Goal: Navigation & Orientation: Find specific page/section

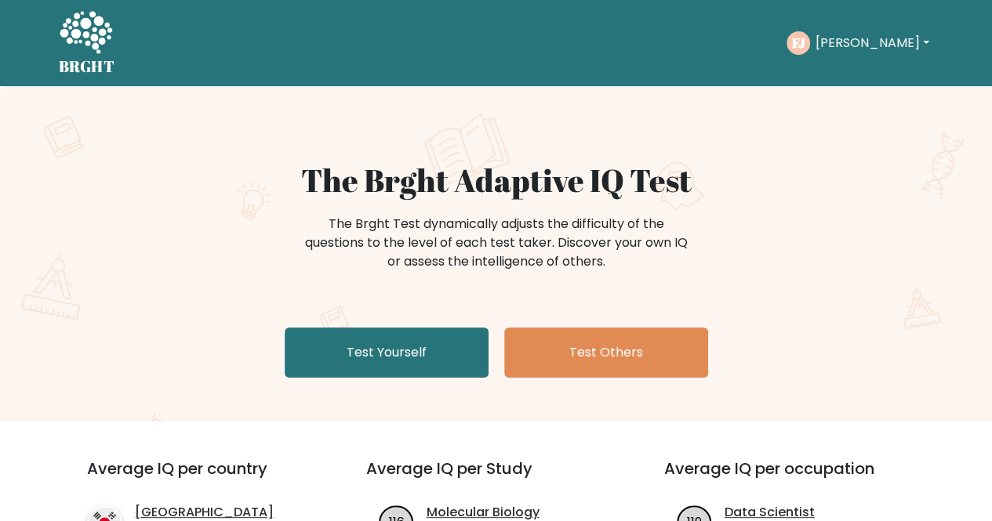
click at [837, 38] on button "[PERSON_NAME]" at bounding box center [871, 43] width 123 height 20
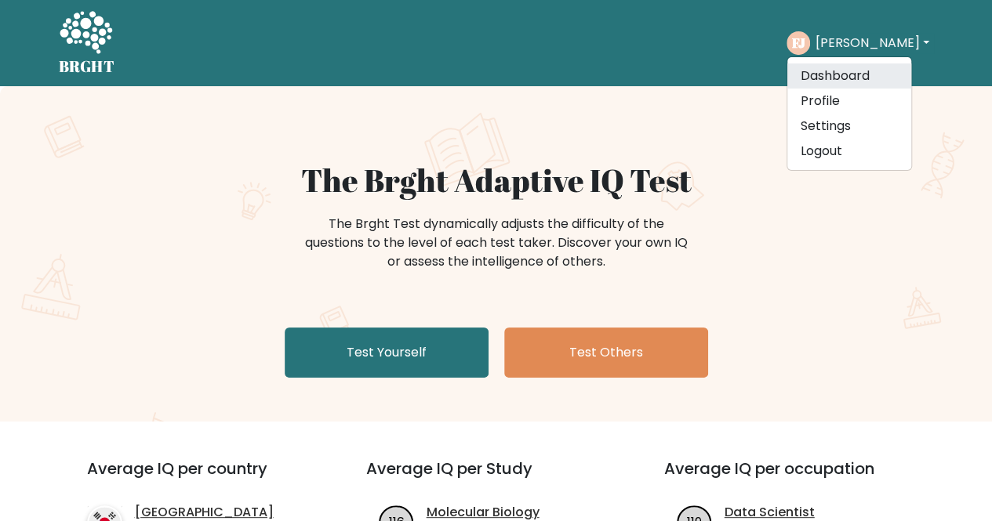
click at [837, 78] on link "Dashboard" at bounding box center [849, 76] width 124 height 25
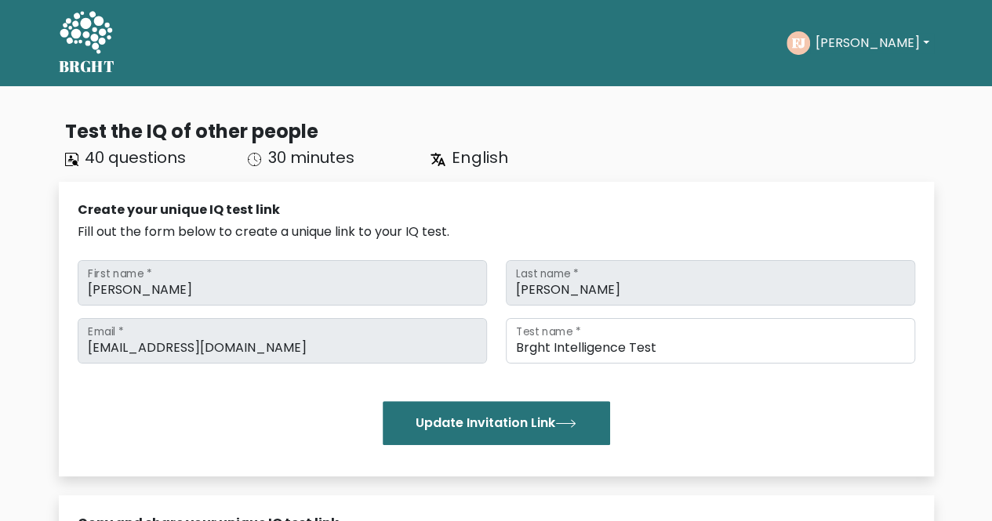
click at [838, 43] on button "[PERSON_NAME]" at bounding box center [871, 43] width 123 height 20
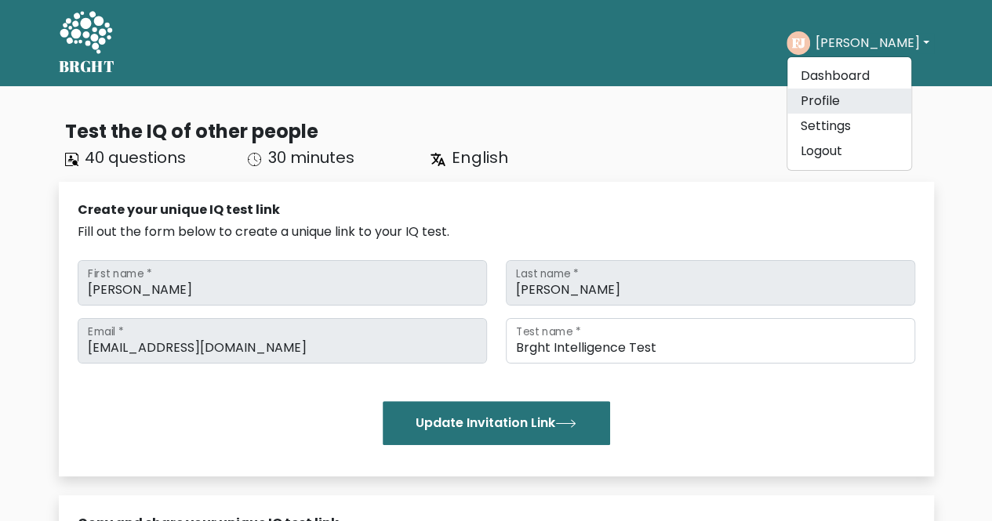
click at [839, 107] on link "Profile" at bounding box center [849, 101] width 124 height 25
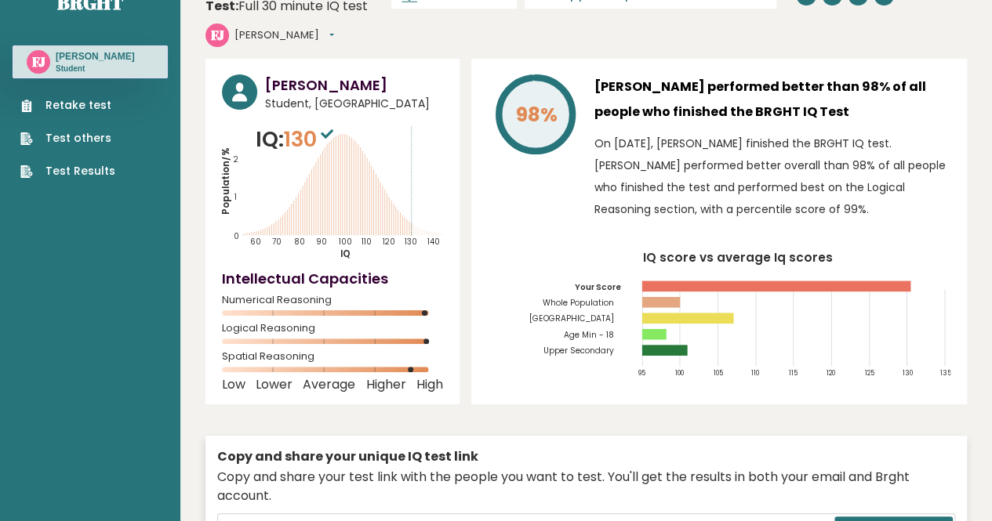
scroll to position [6, 0]
